Goal: Task Accomplishment & Management: Manage account settings

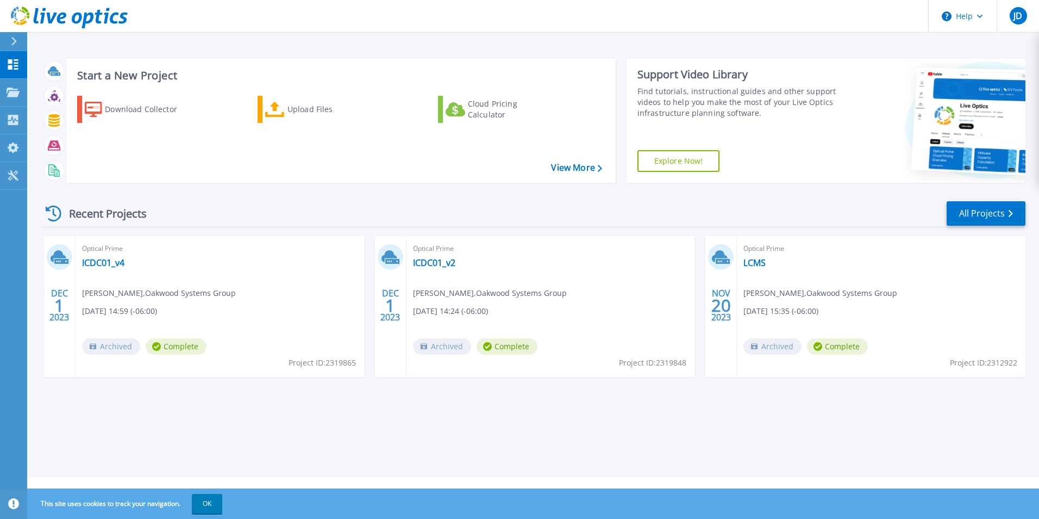
click at [109, 78] on h3 "Start a New Project" at bounding box center [339, 76] width 525 height 12
click at [131, 105] on div "Download Collector" at bounding box center [148, 109] width 87 height 22
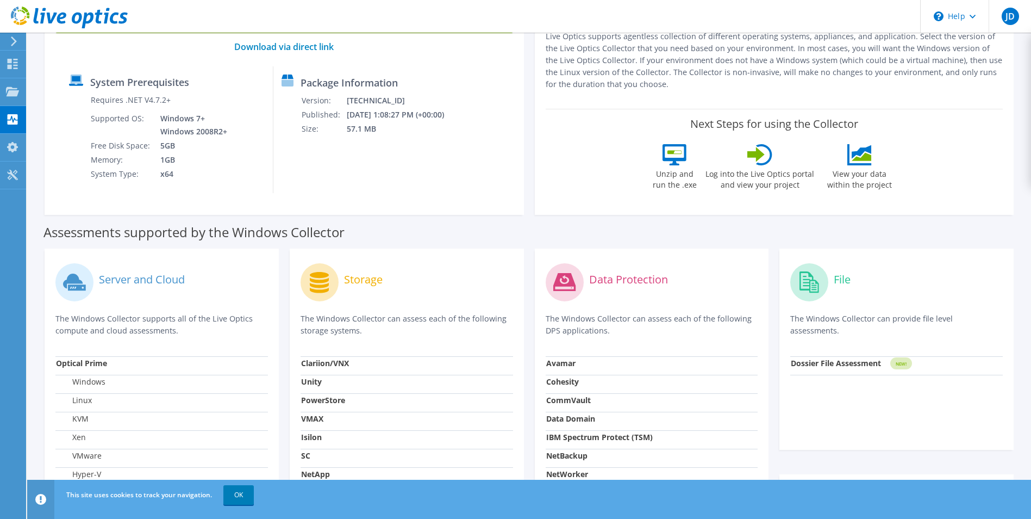
scroll to position [1, 0]
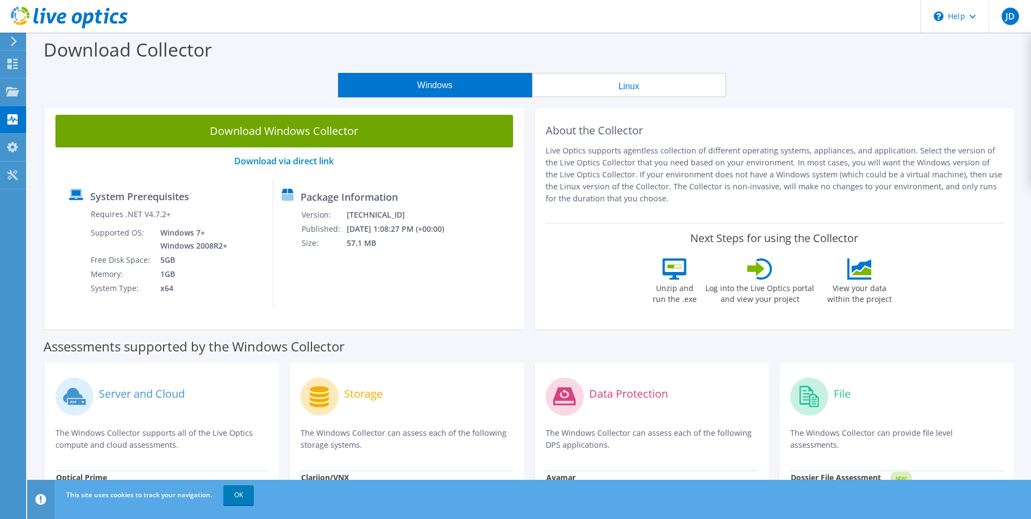
click at [294, 195] on icon at bounding box center [288, 197] width 12 height 7
click at [338, 194] on label "Package Information" at bounding box center [349, 196] width 97 height 11
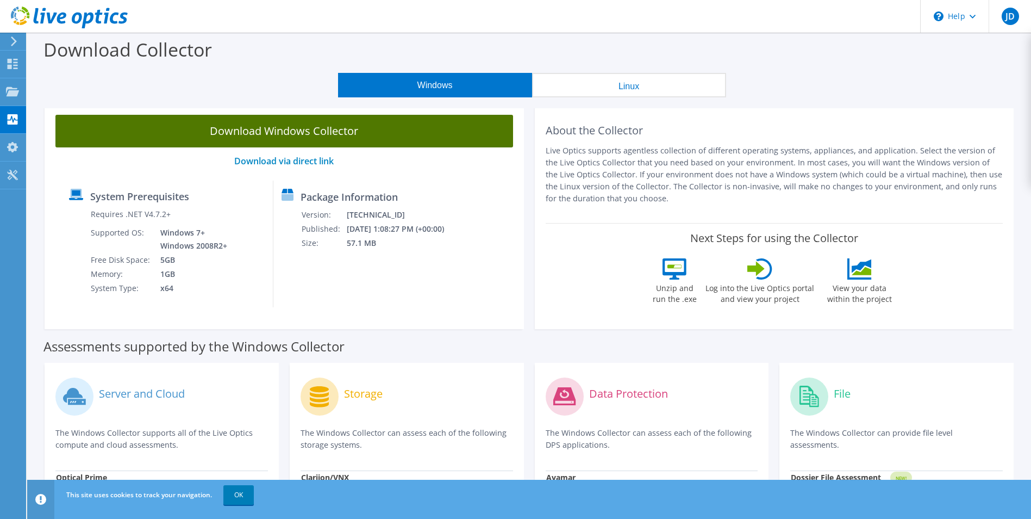
click at [313, 132] on link "Download Windows Collector" at bounding box center [284, 131] width 458 height 33
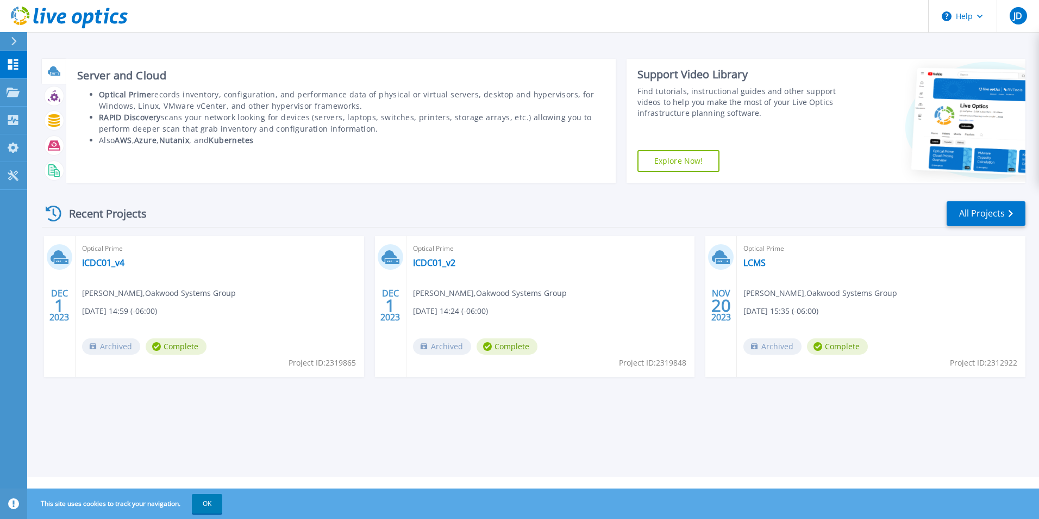
click at [54, 75] on icon at bounding box center [56, 73] width 10 height 3
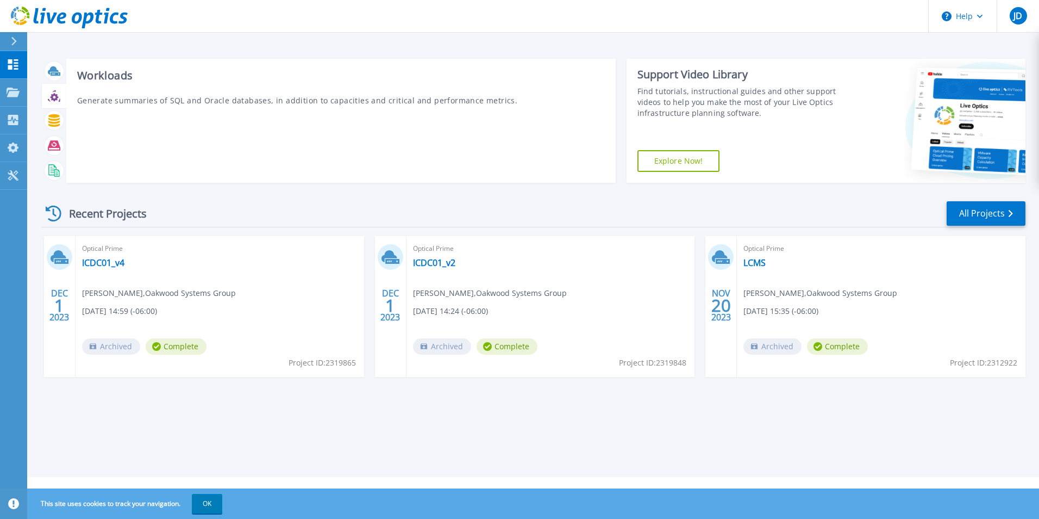
click at [53, 104] on div at bounding box center [54, 95] width 19 height 19
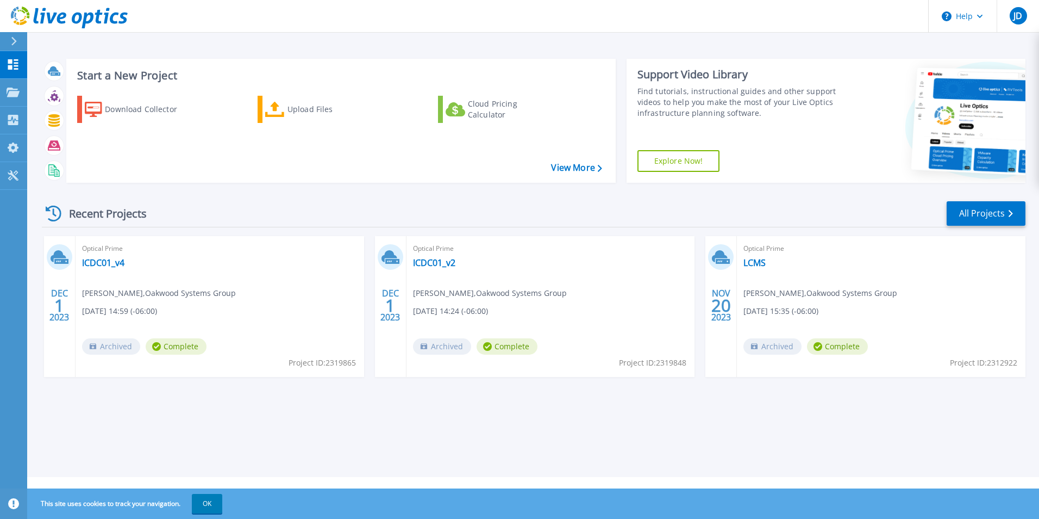
click at [244, 196] on div "Recent Projects All Projects DEC 1 2023 Optical Prime ICDC01_v4 Jason Darling ,…" at bounding box center [534, 299] width 984 height 216
click at [21, 95] on link "Projects Projects" at bounding box center [13, 93] width 27 height 28
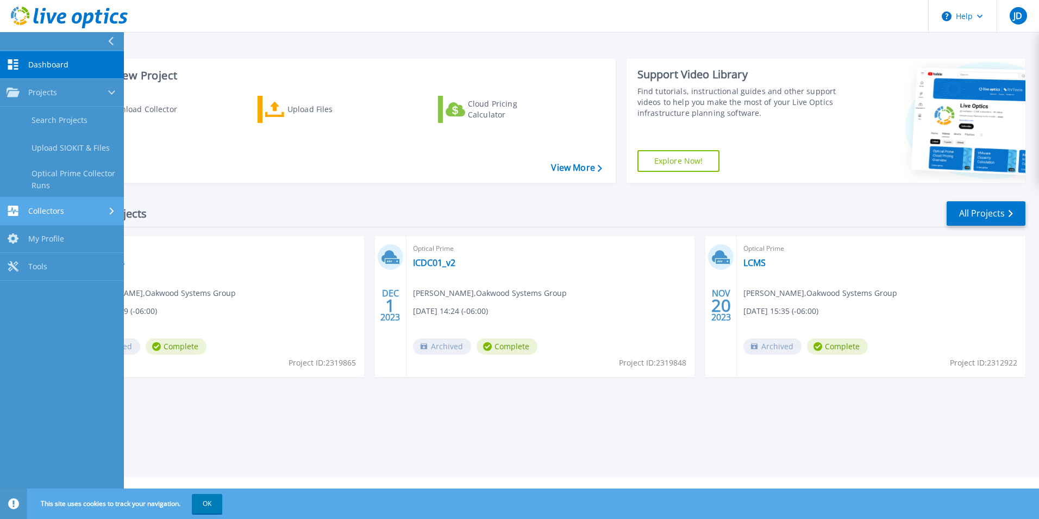
click at [82, 210] on div "Collectors" at bounding box center [62, 210] width 111 height 10
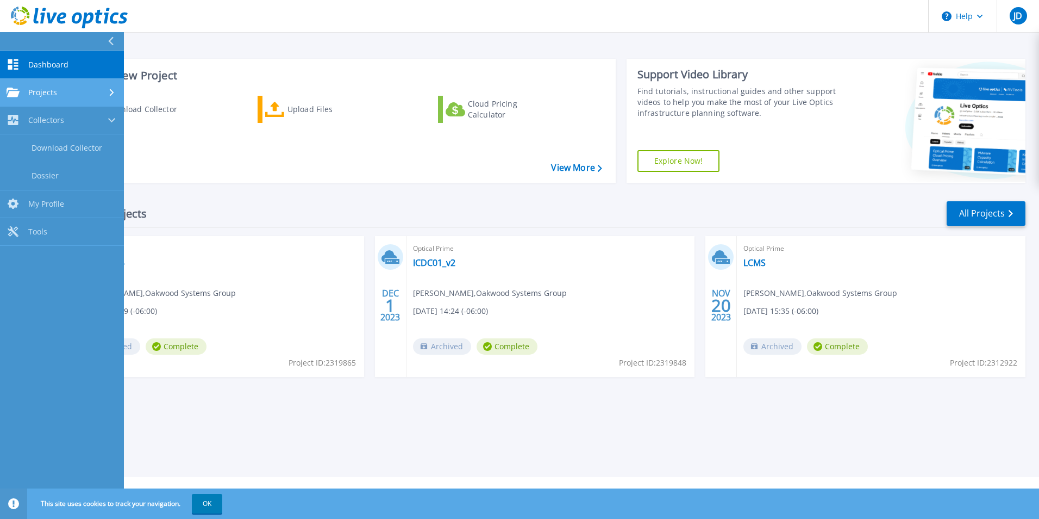
click at [77, 85] on link "Projects Projects" at bounding box center [62, 93] width 124 height 28
click at [247, 159] on div "Download Collector Upload Files Cloud Pricing Calculator" at bounding box center [339, 132] width 542 height 90
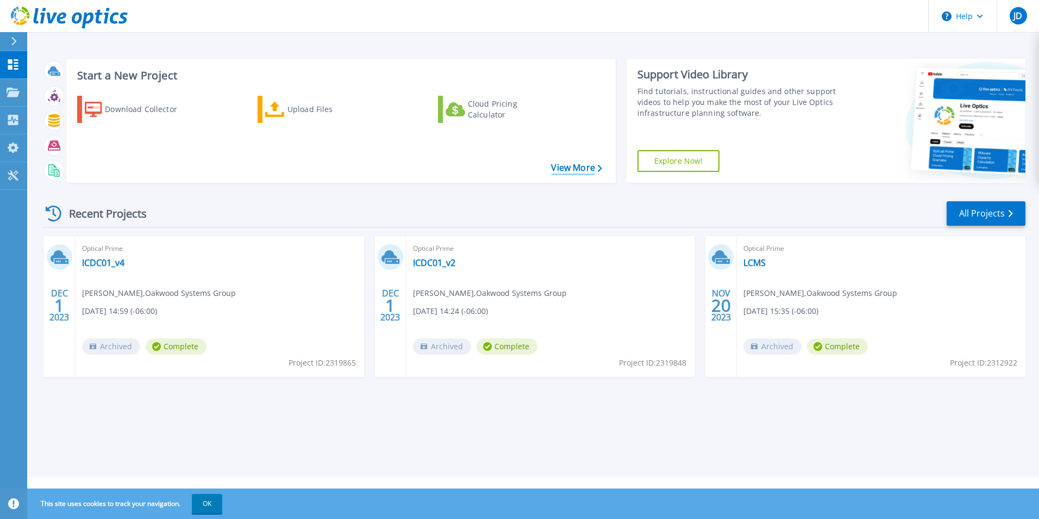
click at [559, 165] on link "View More" at bounding box center [576, 168] width 51 height 10
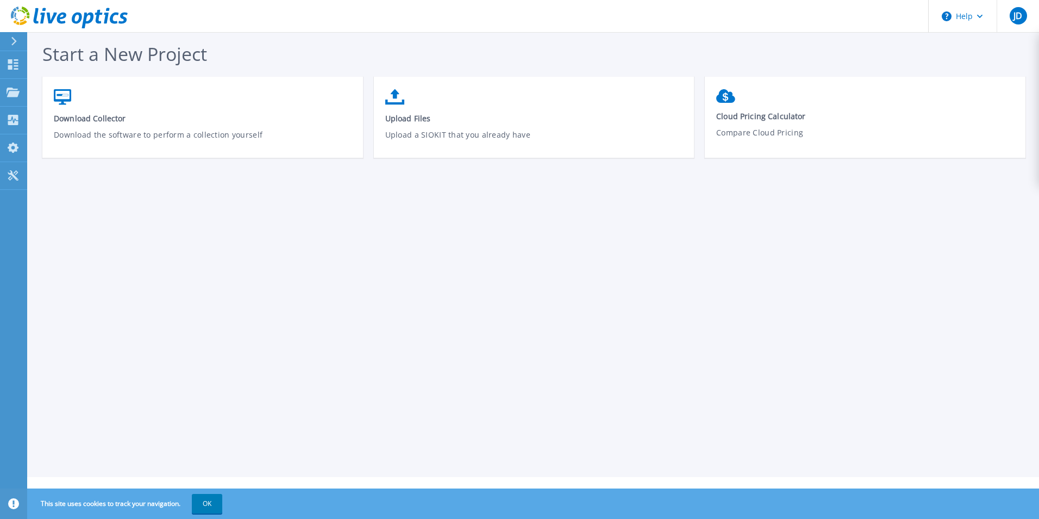
click at [17, 40] on icon at bounding box center [14, 41] width 6 height 9
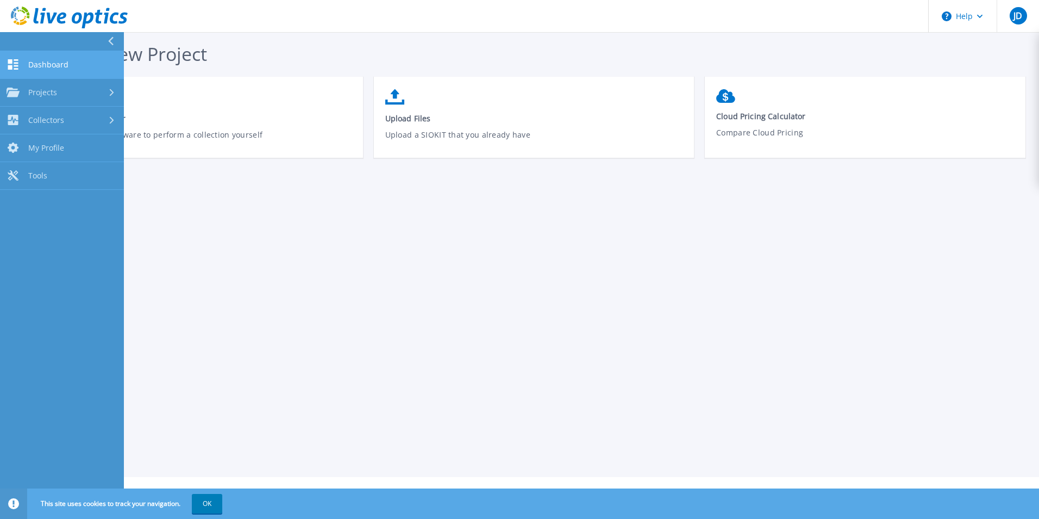
click at [71, 58] on link "Dashboard Dashboard" at bounding box center [62, 65] width 124 height 28
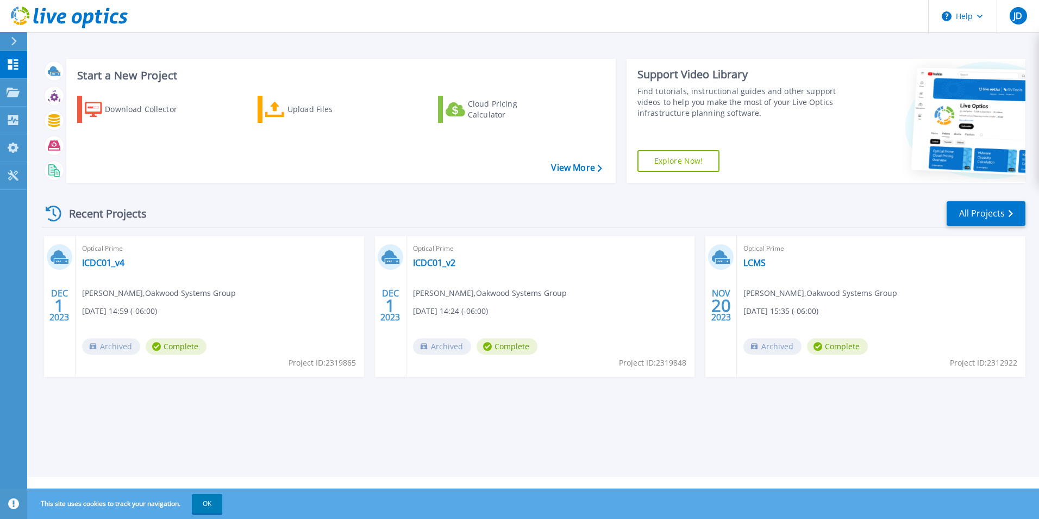
click at [167, 204] on div "Recent Projects All Projects" at bounding box center [534, 213] width 984 height 27
click at [203, 208] on div "Recent Projects All Projects" at bounding box center [534, 213] width 984 height 27
click at [204, 208] on div "Recent Projects All Projects" at bounding box center [534, 213] width 984 height 27
click at [21, 175] on link "Tools Tools" at bounding box center [13, 176] width 27 height 28
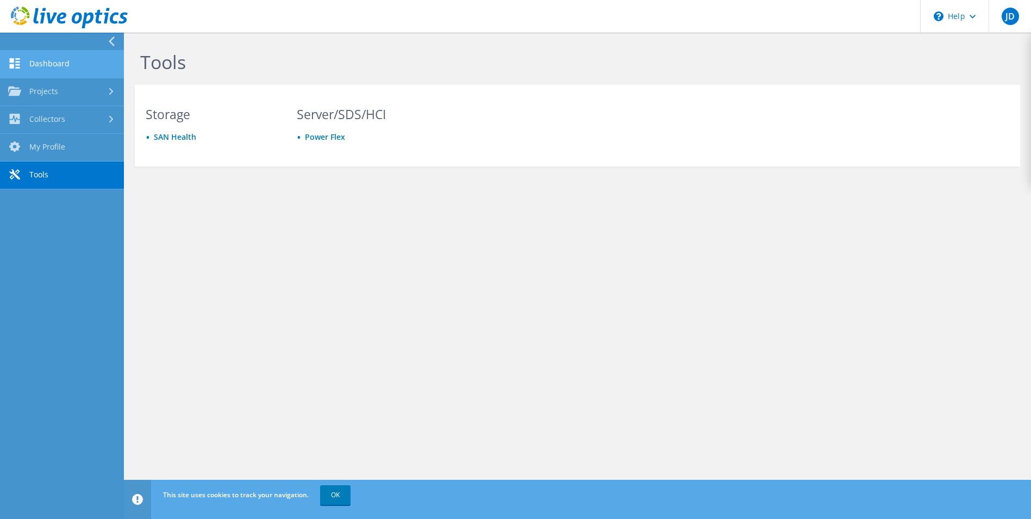
click at [39, 64] on link "Dashboard" at bounding box center [62, 65] width 124 height 28
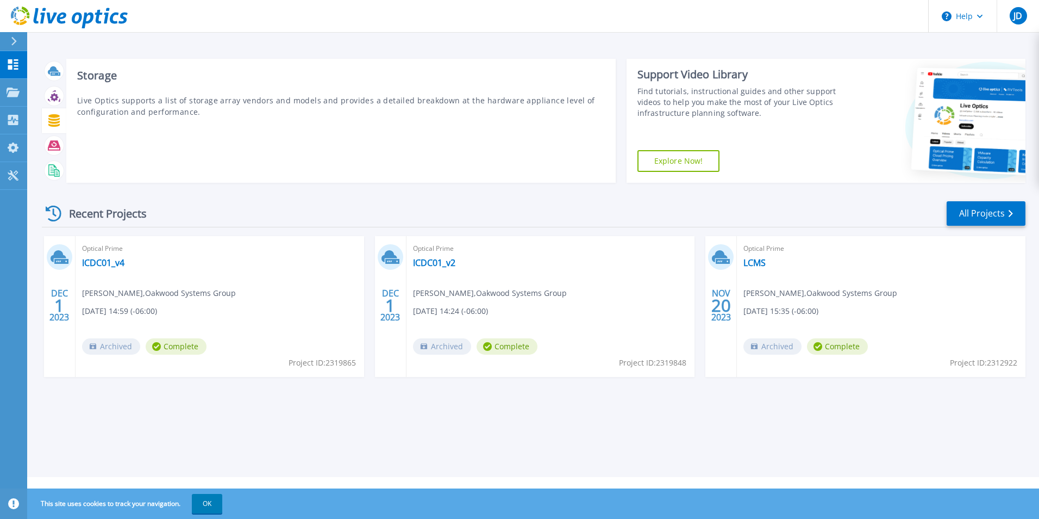
click at [53, 118] on icon at bounding box center [53, 120] width 11 height 13
click at [55, 104] on div at bounding box center [54, 95] width 19 height 19
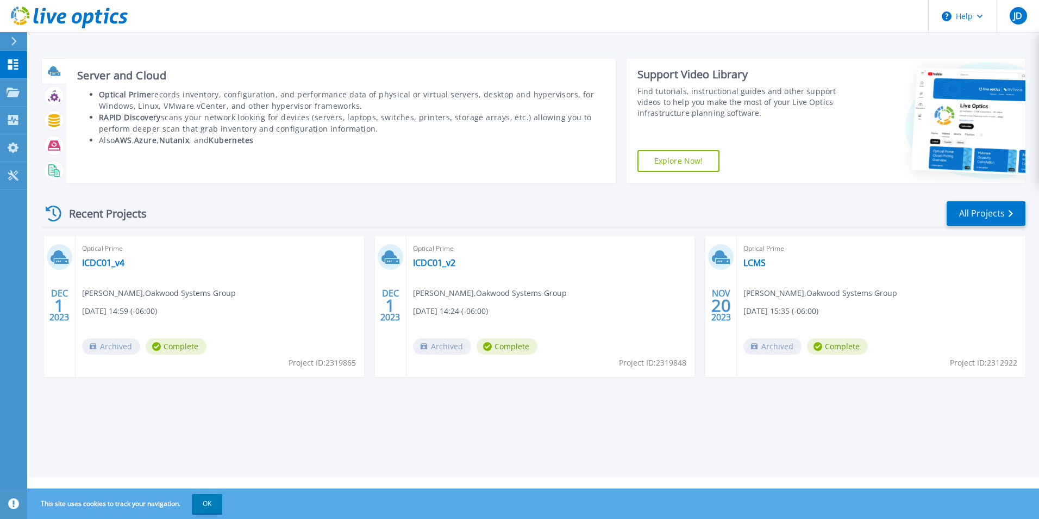
click at [59, 72] on icon at bounding box center [54, 71] width 13 height 13
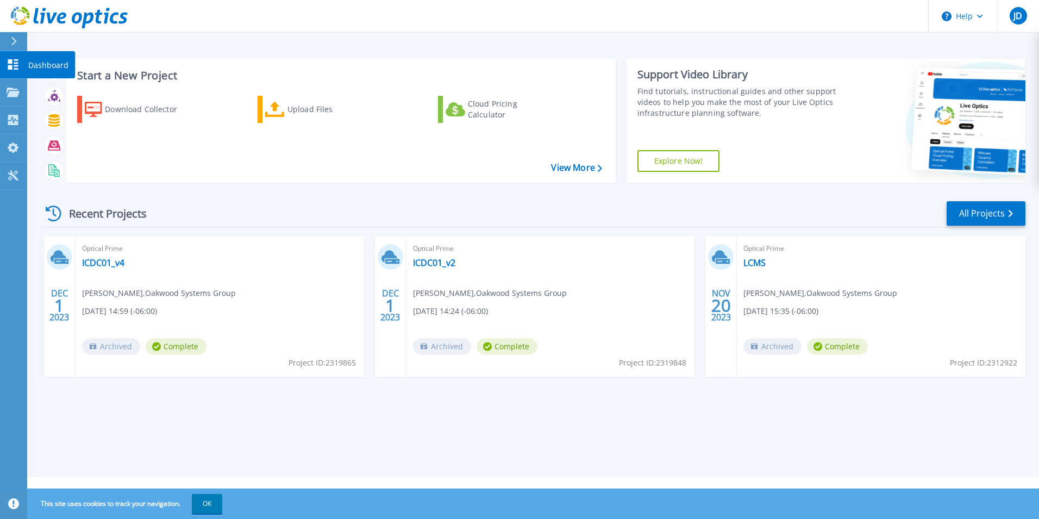
click at [16, 59] on div at bounding box center [13, 64] width 13 height 11
click at [162, 109] on div "Download Collector" at bounding box center [148, 109] width 87 height 22
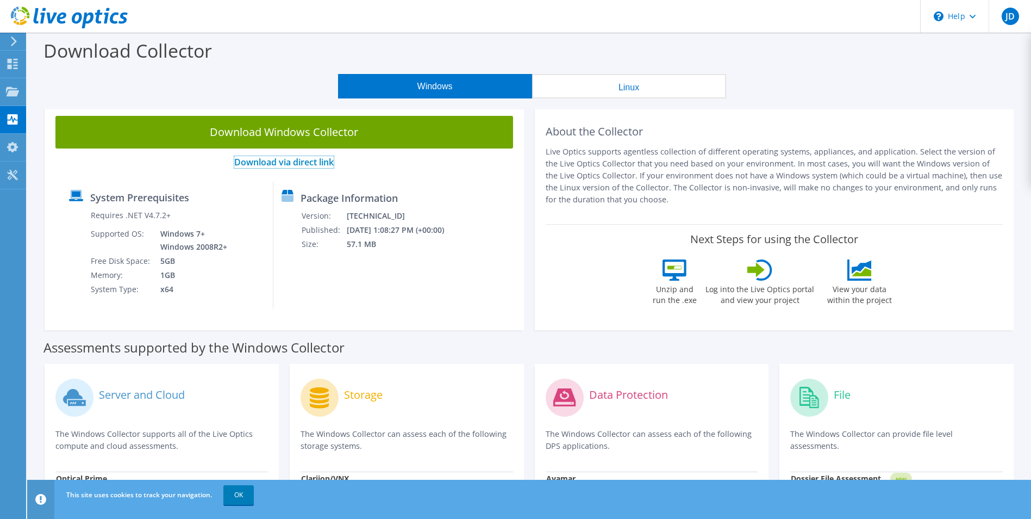
drag, startPoint x: 270, startPoint y: 162, endPoint x: 251, endPoint y: 161, distance: 18.5
click at [251, 161] on link "Download via direct link" at bounding box center [283, 162] width 99 height 12
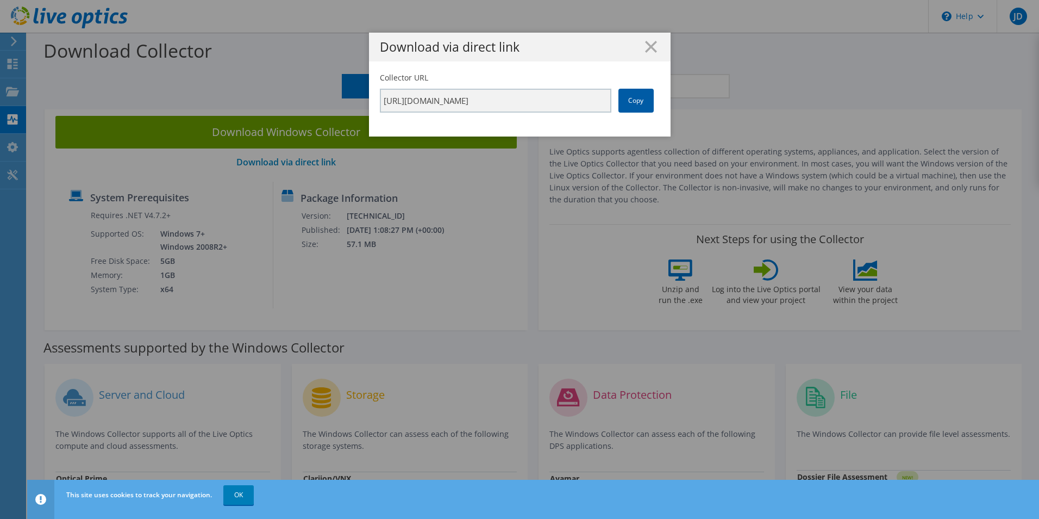
click at [630, 95] on link "Copy" at bounding box center [636, 101] width 35 height 24
drag, startPoint x: 645, startPoint y: 45, endPoint x: 750, endPoint y: 41, distance: 104.4
click at [646, 45] on line at bounding box center [651, 46] width 11 height 11
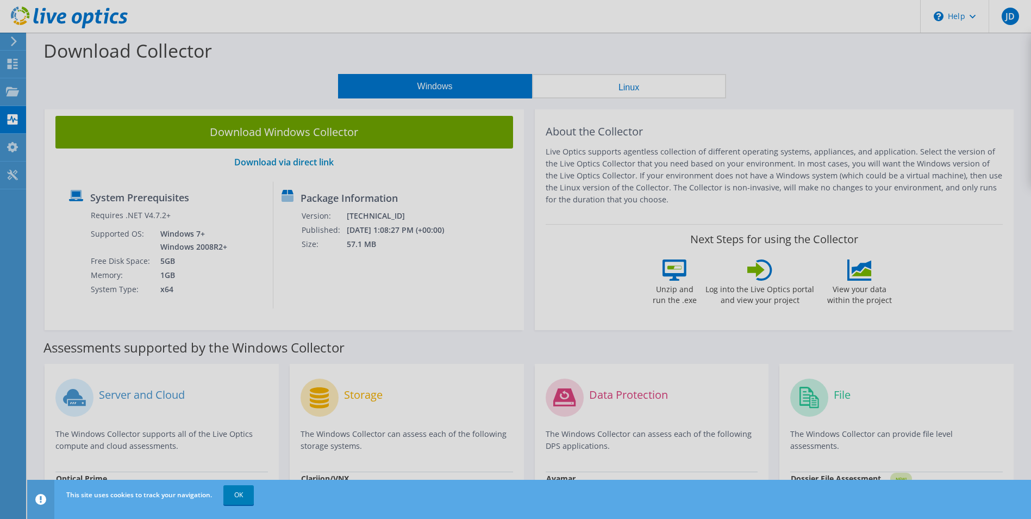
click at [810, 43] on div at bounding box center [515, 259] width 1031 height 519
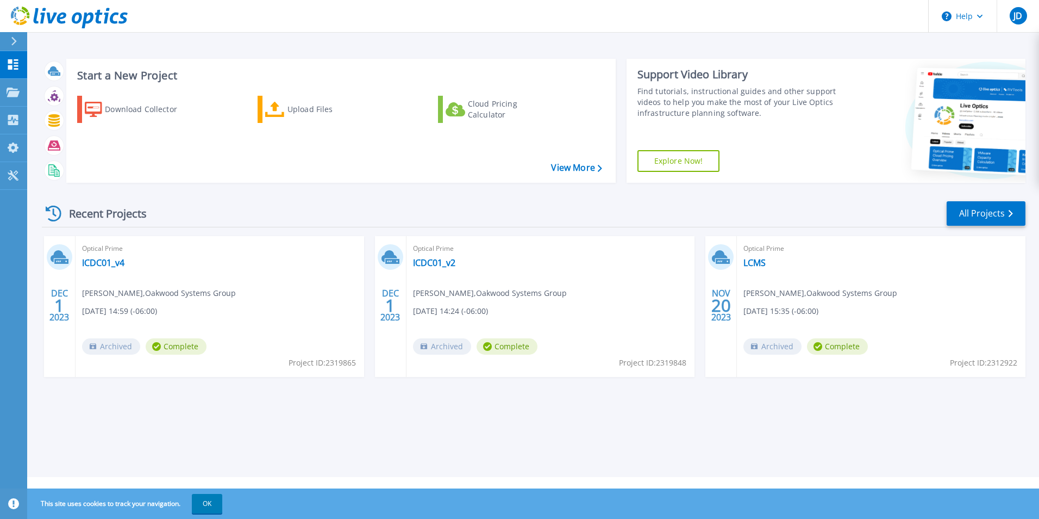
drag, startPoint x: 228, startPoint y: 304, endPoint x: 220, endPoint y: 299, distance: 9.8
click at [228, 303] on div "Optical Prime ICDC01_v4 Jason Darling , Oakwood Systems Group 12/01/2023, 14:59…" at bounding box center [220, 306] width 289 height 141
click at [16, 91] on icon at bounding box center [13, 92] width 13 height 9
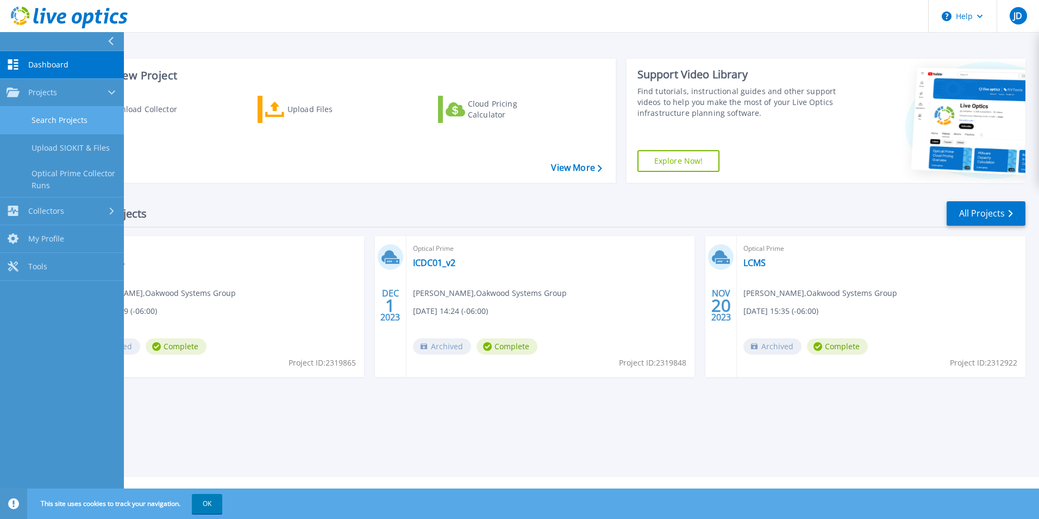
click at [47, 121] on link "Search Projects" at bounding box center [62, 121] width 124 height 28
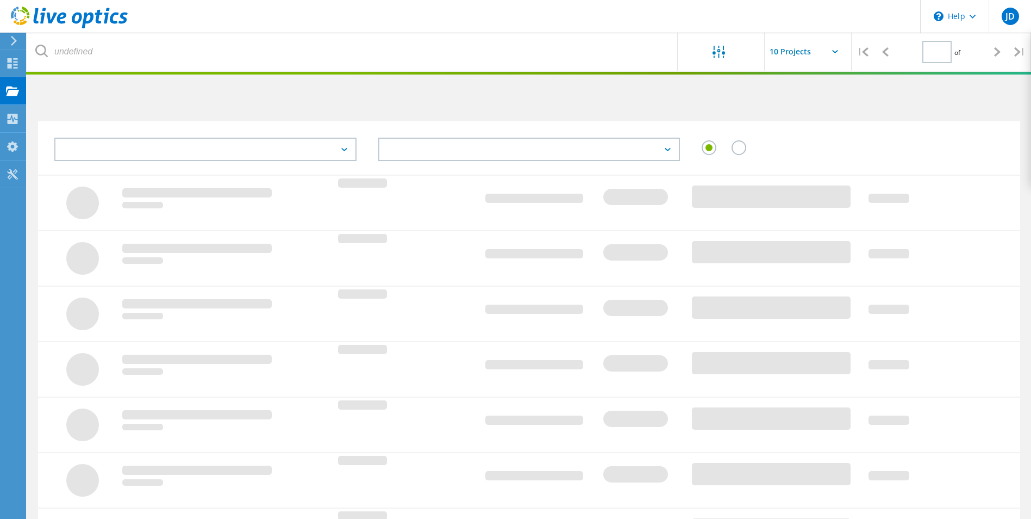
type input "1"
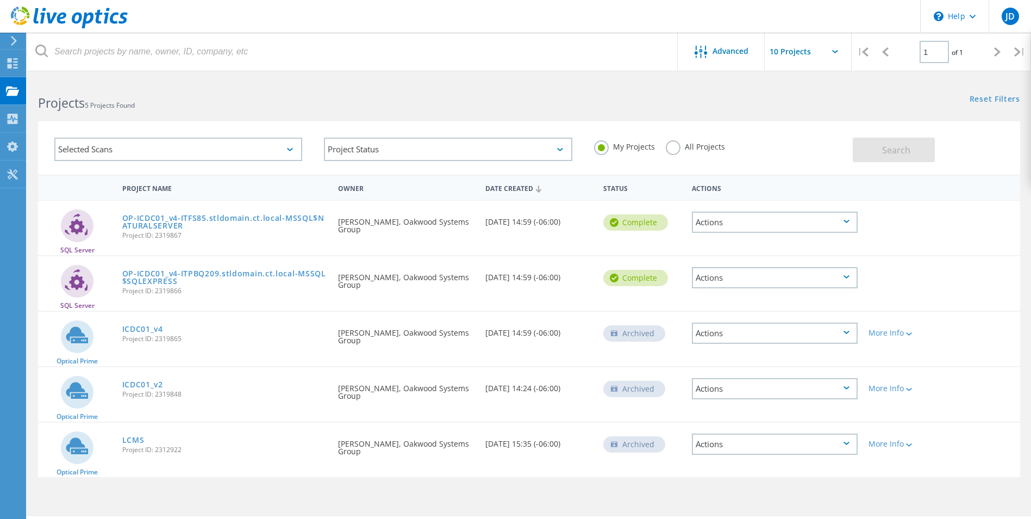
click at [394, 98] on h2 "Projects 5 Projects Found" at bounding box center [278, 103] width 480 height 18
click at [735, 335] on div "Actions" at bounding box center [775, 332] width 166 height 21
click at [796, 115] on div "Selected Scans Project Status In Progress Complete Published Anonymous Archived…" at bounding box center [529, 141] width 1004 height 67
click at [760, 340] on div "Actions" at bounding box center [775, 332] width 166 height 21
click at [752, 302] on div "View Project" at bounding box center [775, 299] width 164 height 17
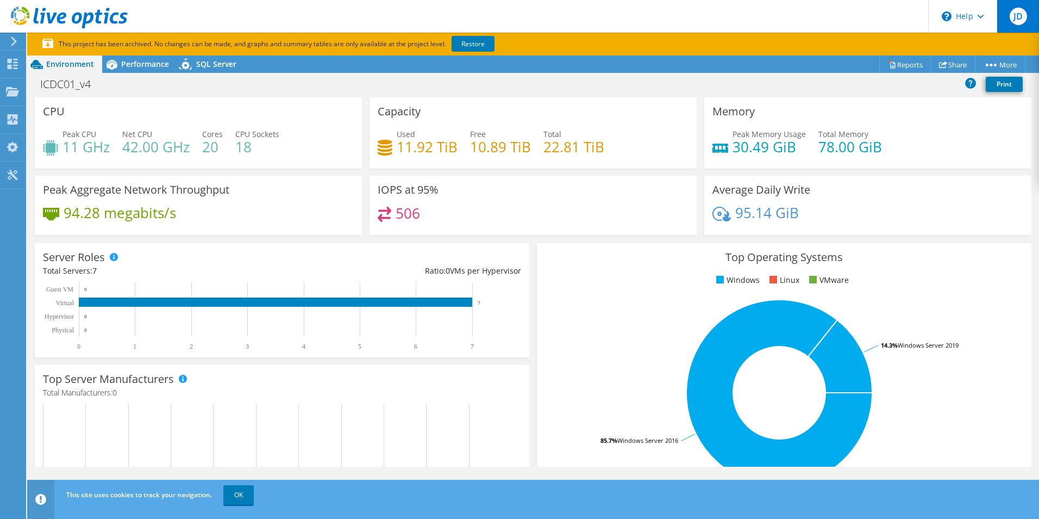
click at [1006, 17] on div "JD" at bounding box center [1018, 16] width 42 height 33
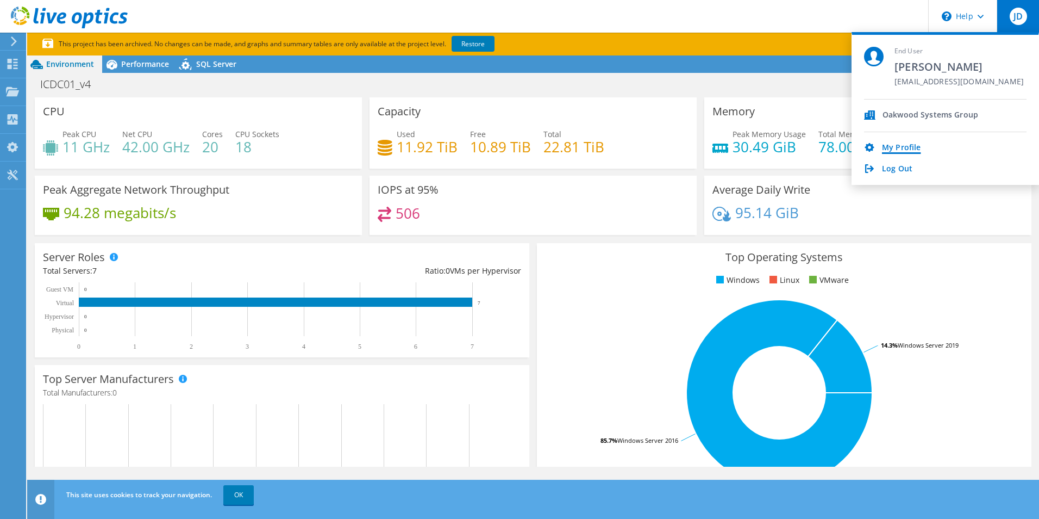
click at [894, 147] on link "My Profile" at bounding box center [901, 148] width 39 height 10
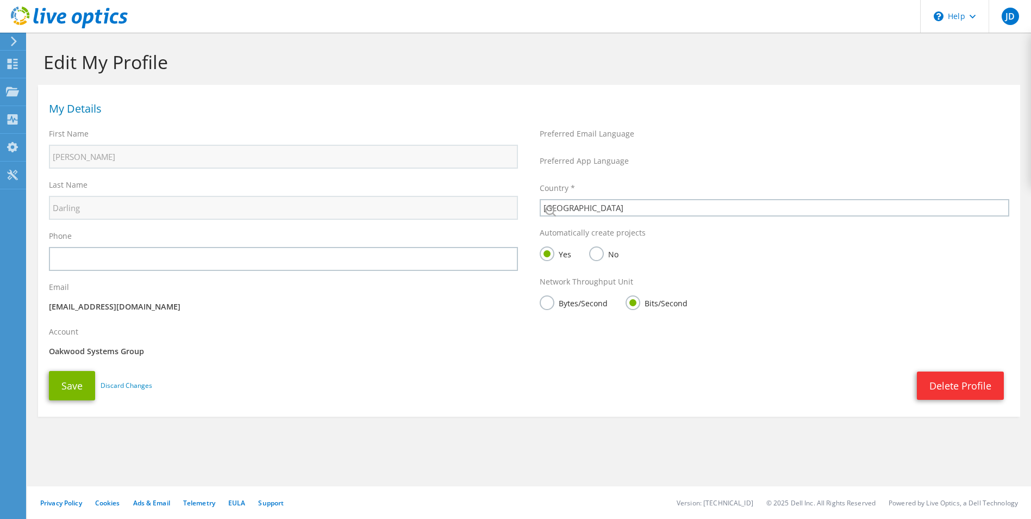
select select "224"
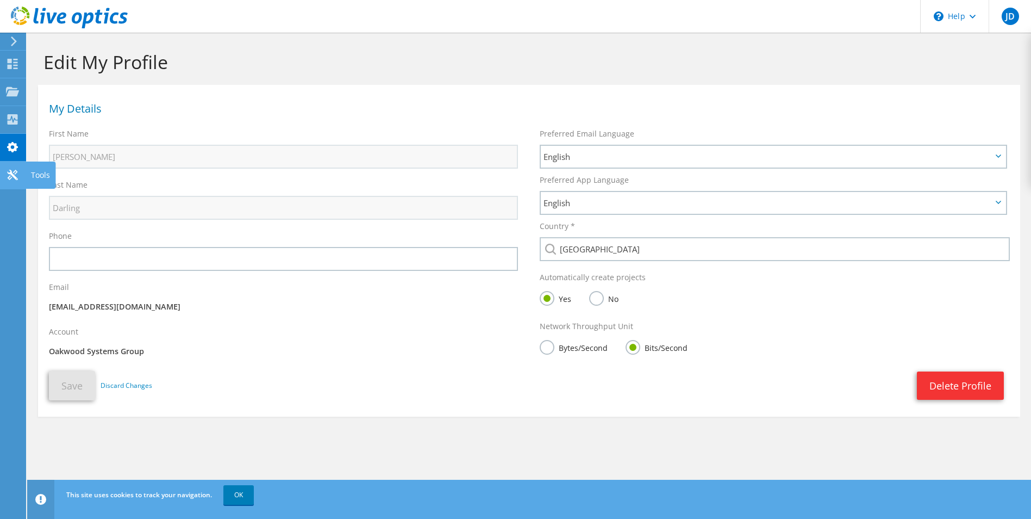
click at [16, 173] on icon at bounding box center [12, 175] width 13 height 10
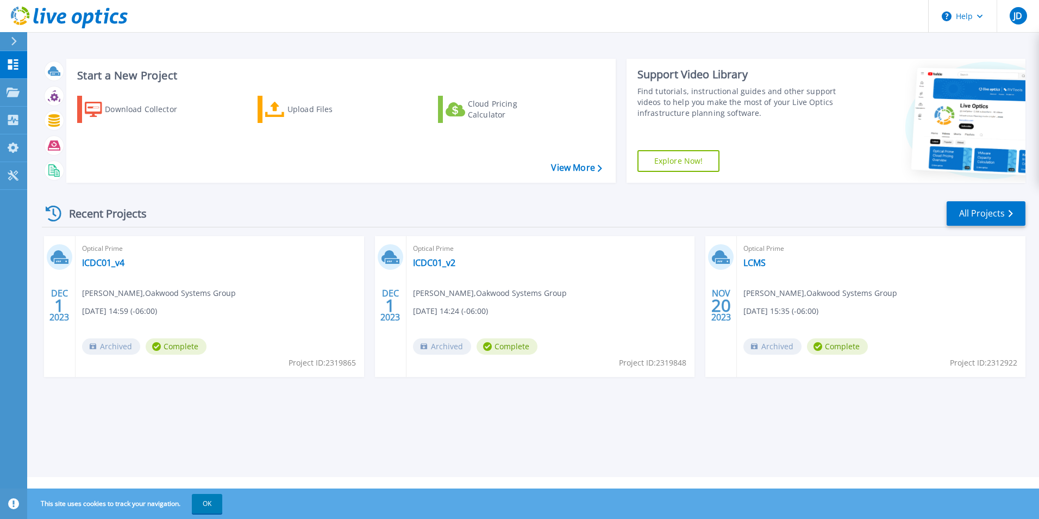
click at [11, 506] on icon at bounding box center [13, 503] width 11 height 11
click at [13, 504] on icon at bounding box center [13, 503] width 11 height 11
click at [197, 501] on button "OK" at bounding box center [207, 504] width 30 height 20
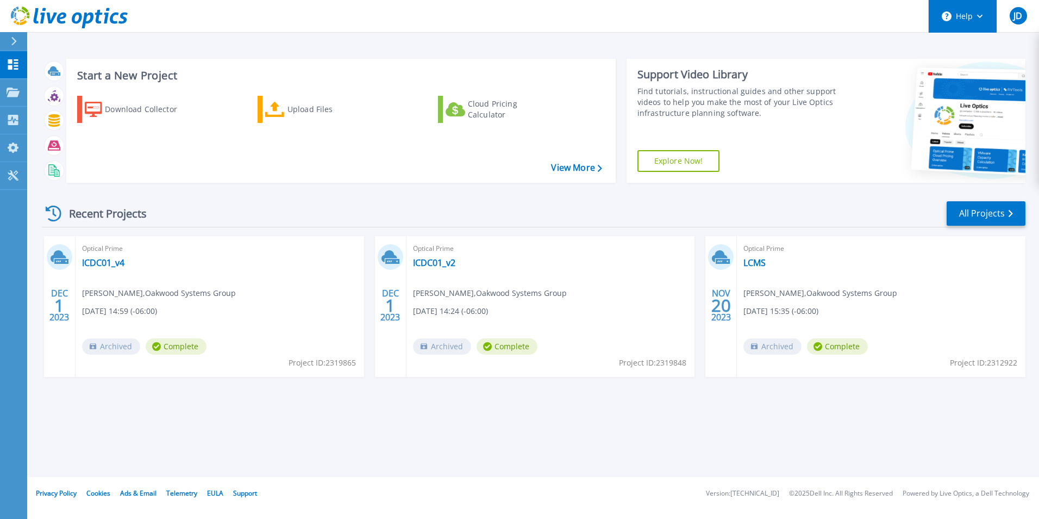
click at [965, 8] on button "Help" at bounding box center [963, 16] width 68 height 33
click at [856, 49] on div "Start a New Project Download Collector Upload Files Cloud Pricing Calculator Vi…" at bounding box center [533, 238] width 1012 height 477
click at [1016, 16] on span "JD" at bounding box center [1018, 15] width 9 height 9
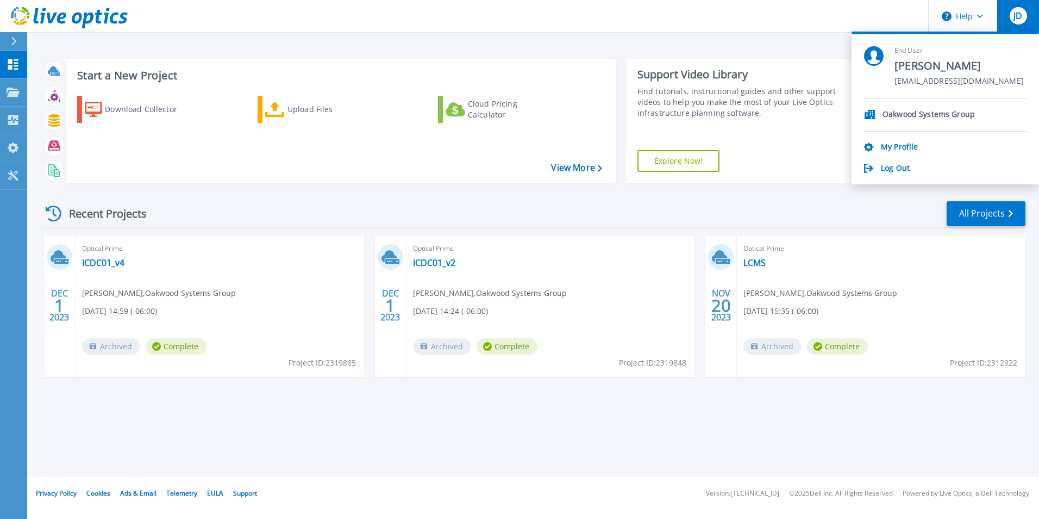
click at [909, 110] on p "Oakwood Systems Group" at bounding box center [929, 115] width 92 height 10
click at [903, 116] on p "Oakwood Systems Group" at bounding box center [929, 115] width 92 height 10
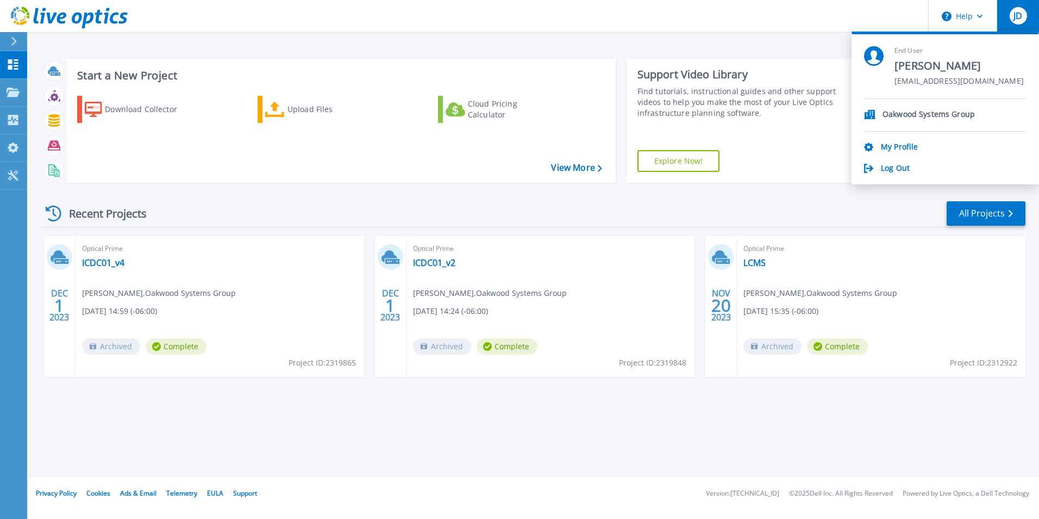
click at [750, 208] on div "Recent Projects All Projects" at bounding box center [534, 213] width 984 height 27
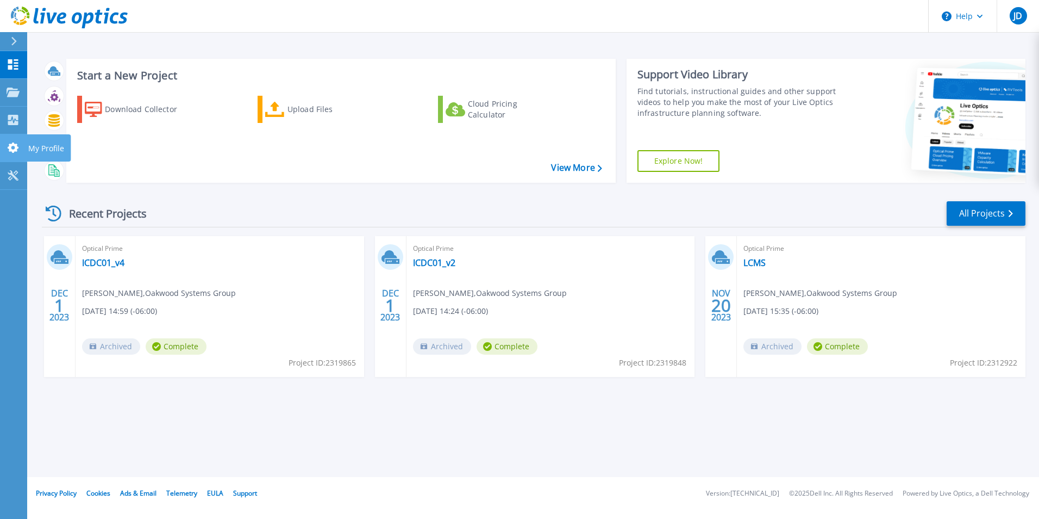
click at [11, 139] on link "My Profile My Profile" at bounding box center [13, 148] width 27 height 28
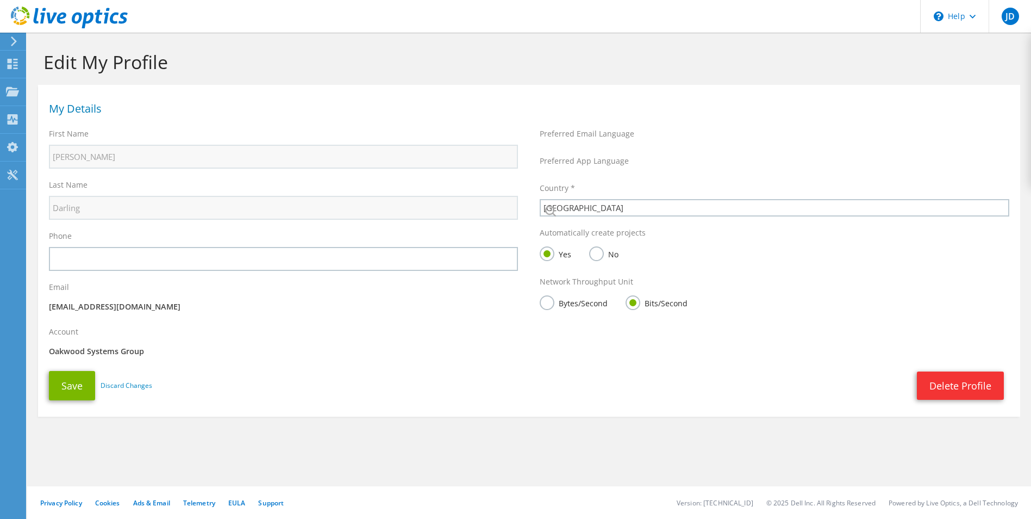
select select "224"
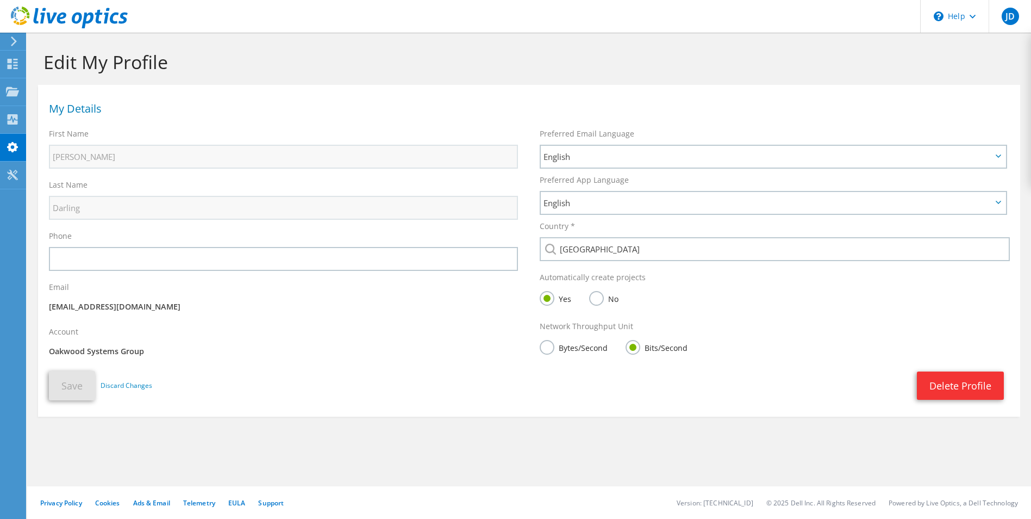
click at [113, 355] on p "Oakwood Systems Group" at bounding box center [283, 351] width 469 height 12
drag, startPoint x: 113, startPoint y: 355, endPoint x: 217, endPoint y: 363, distance: 104.7
click at [215, 363] on div "Account Oakwood Systems Group" at bounding box center [283, 343] width 491 height 45
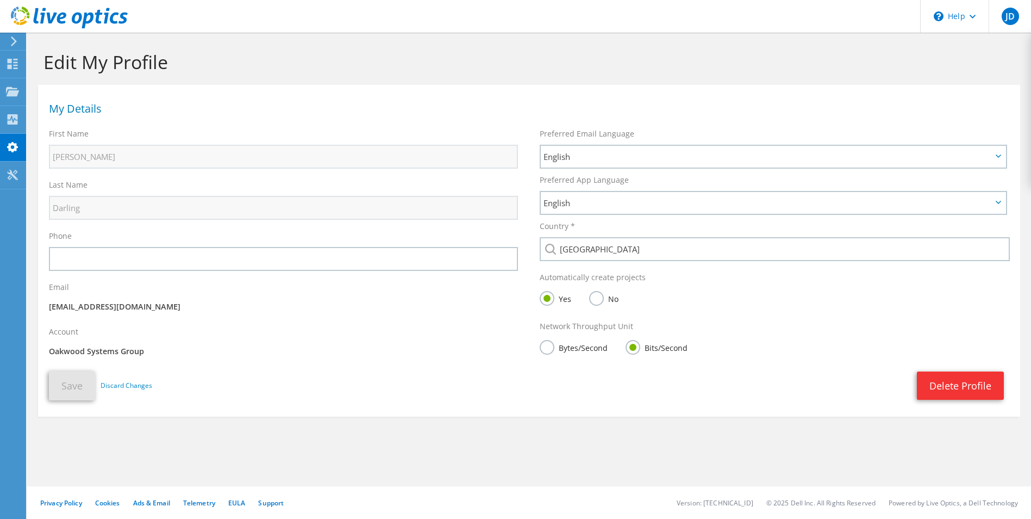
click at [358, 338] on div "Account Oakwood Systems Group" at bounding box center [283, 343] width 491 height 45
click at [15, 42] on use at bounding box center [14, 41] width 6 height 10
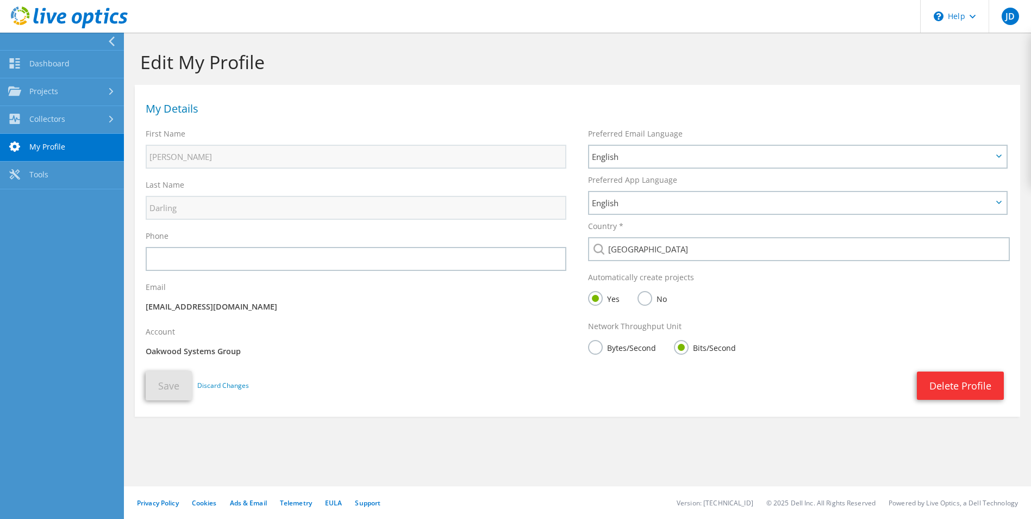
click at [452, 410] on section "My Details First Name [PERSON_NAME] Name Darling Phone Email Account" at bounding box center [577, 251] width 885 height 332
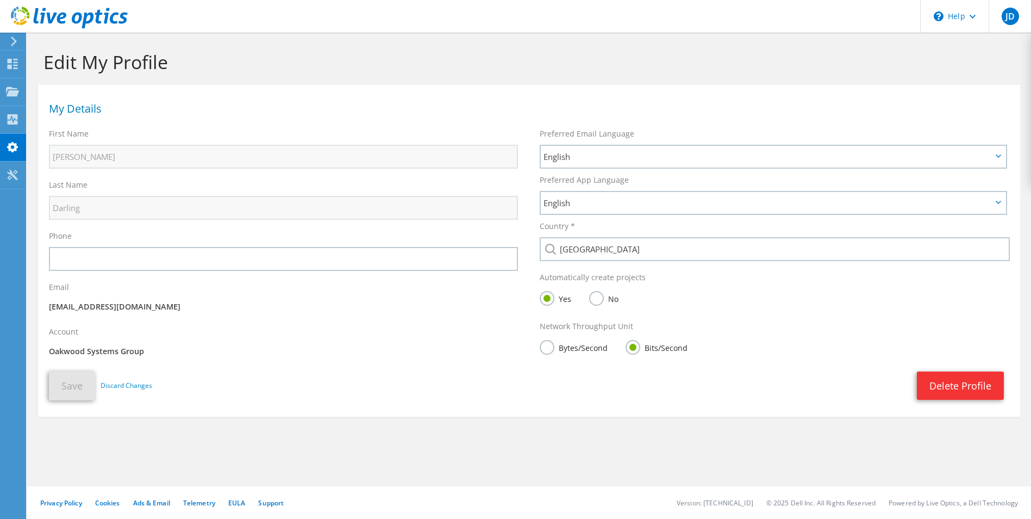
click at [84, 355] on p "Oakwood Systems Group" at bounding box center [283, 351] width 469 height 12
click at [17, 41] on icon at bounding box center [14, 41] width 8 height 10
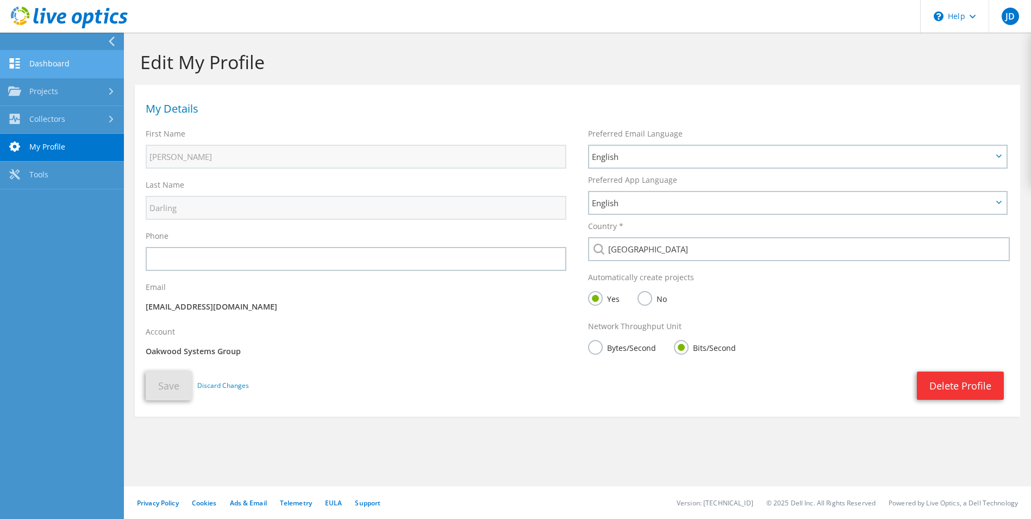
click at [59, 65] on link "Dashboard" at bounding box center [62, 65] width 124 height 28
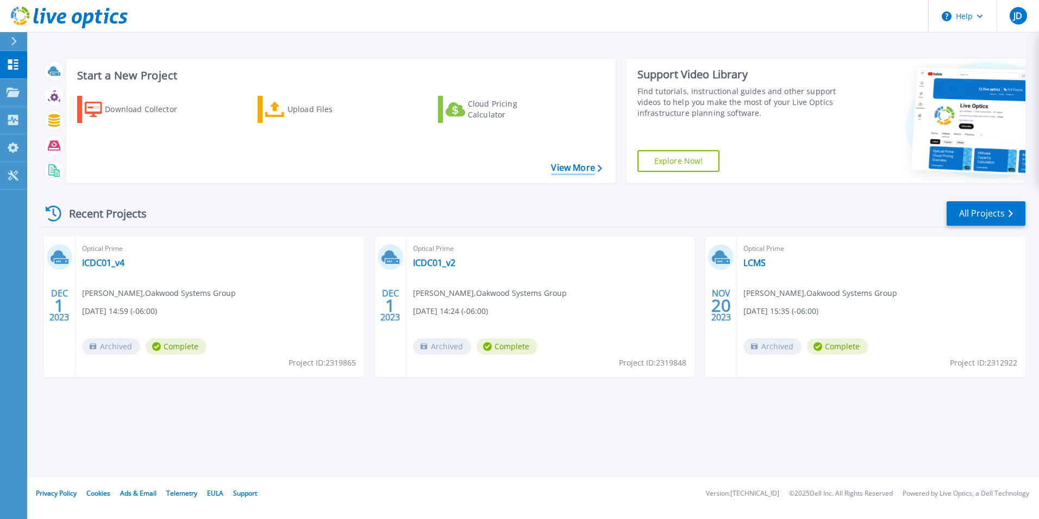
click at [571, 166] on link "View More" at bounding box center [576, 168] width 51 height 10
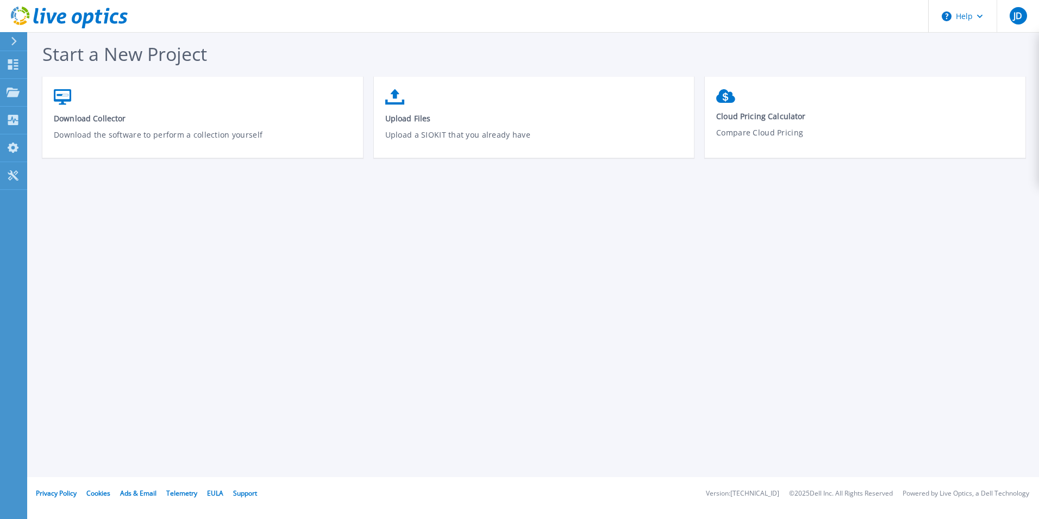
click at [17, 36] on div at bounding box center [18, 41] width 17 height 18
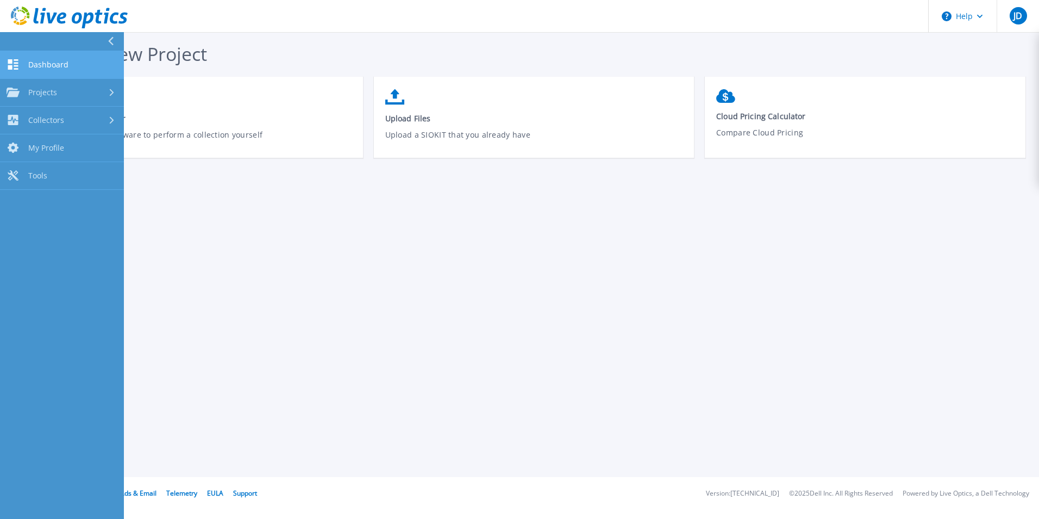
click at [70, 71] on link "Dashboard Dashboard" at bounding box center [62, 65] width 124 height 28
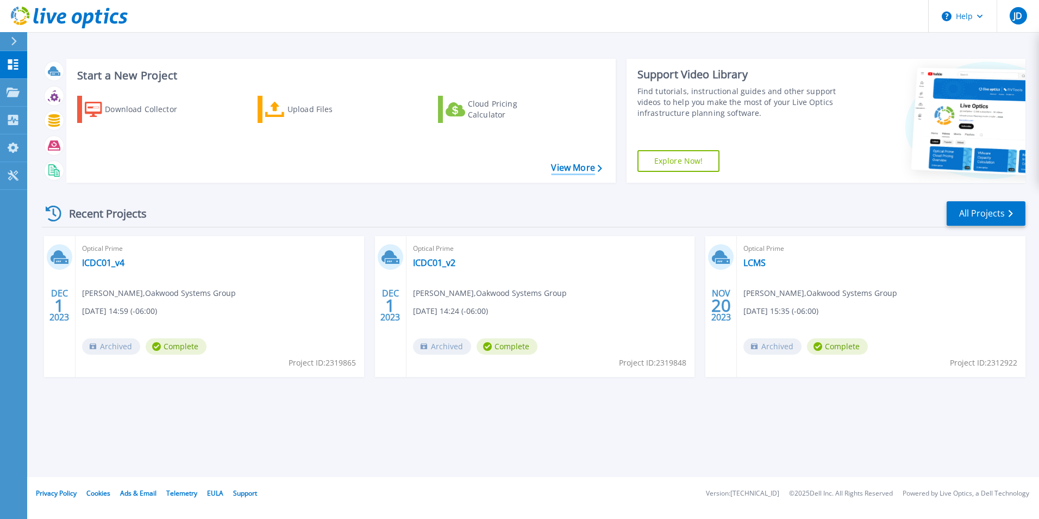
click at [584, 163] on link "View More" at bounding box center [576, 168] width 51 height 10
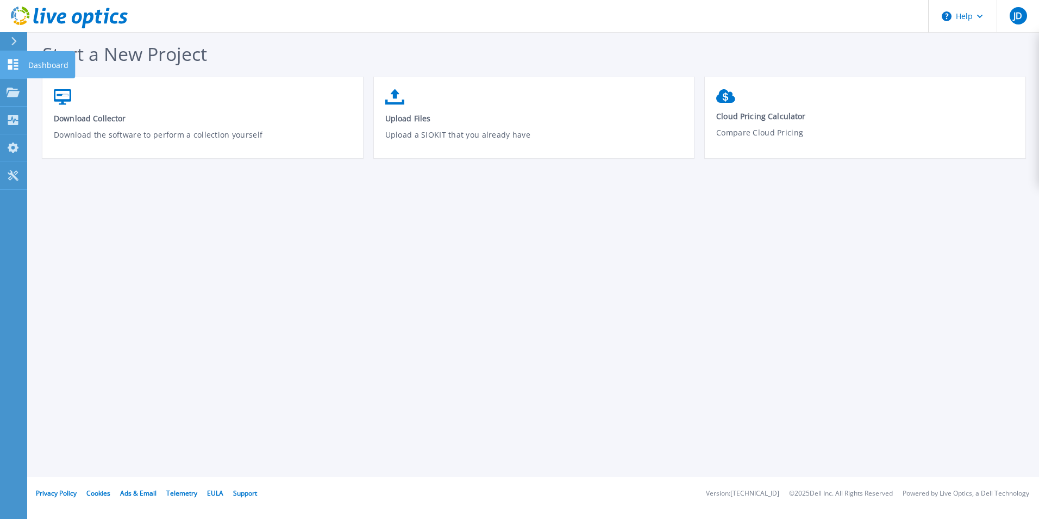
click at [13, 58] on link "Dashboard Dashboard" at bounding box center [13, 65] width 27 height 28
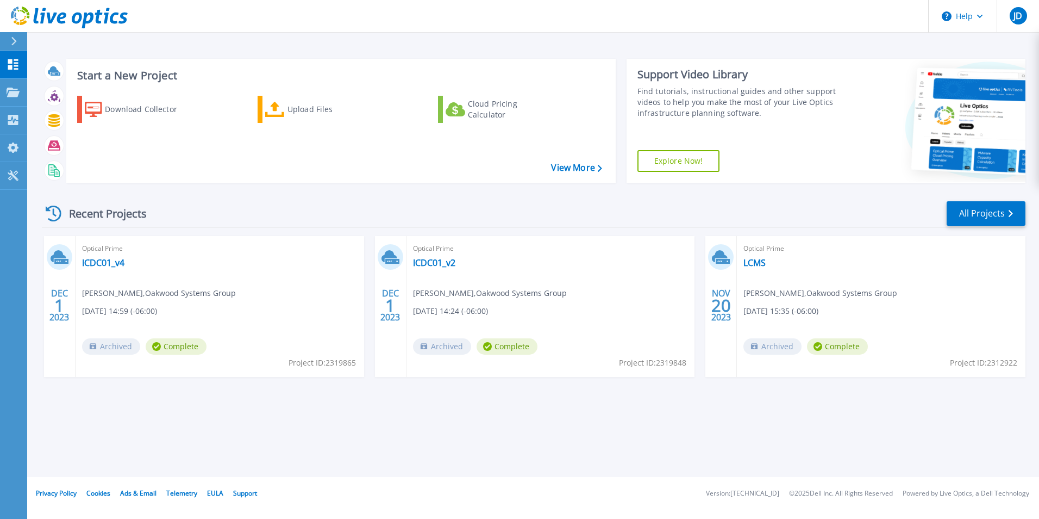
click at [140, 263] on div "Optical Prime ICDC01_v4 Jason Darling , Oakwood Systems Group 12/01/2023, 14:59…" at bounding box center [220, 306] width 289 height 141
click at [99, 264] on link "ICDC01_v4" at bounding box center [103, 262] width 42 height 11
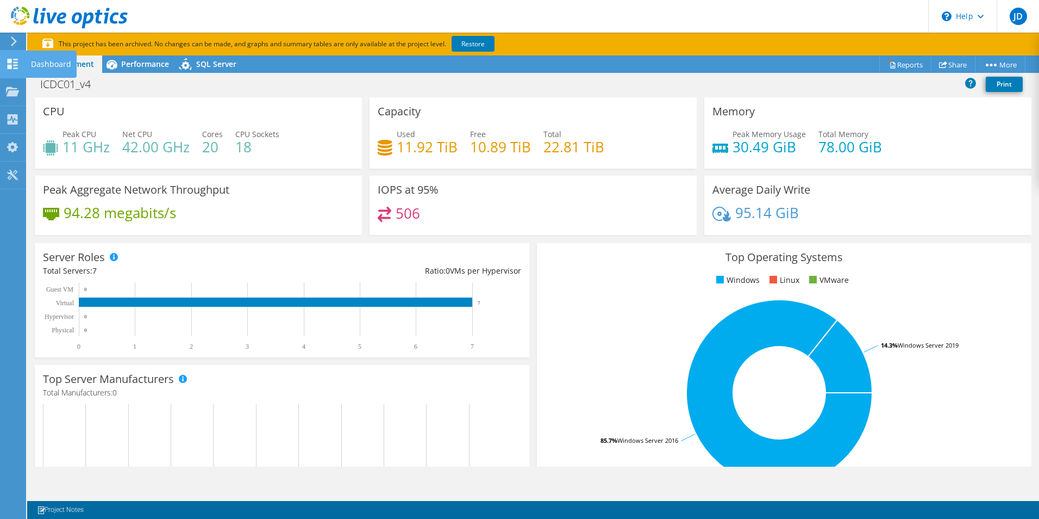
click at [13, 60] on icon at bounding box center [12, 64] width 13 height 10
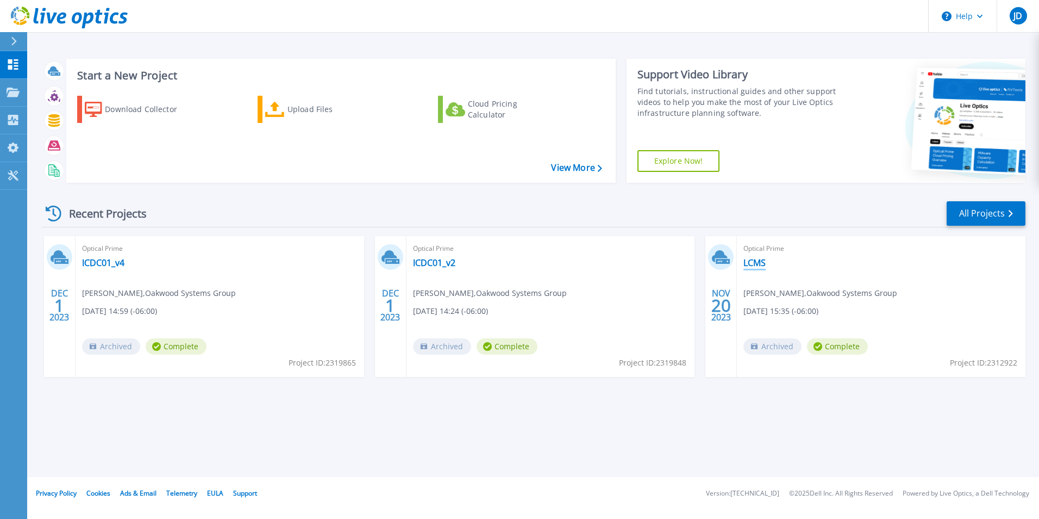
click at [753, 260] on link "LCMS" at bounding box center [755, 262] width 22 height 11
